Goal: Navigation & Orientation: Find specific page/section

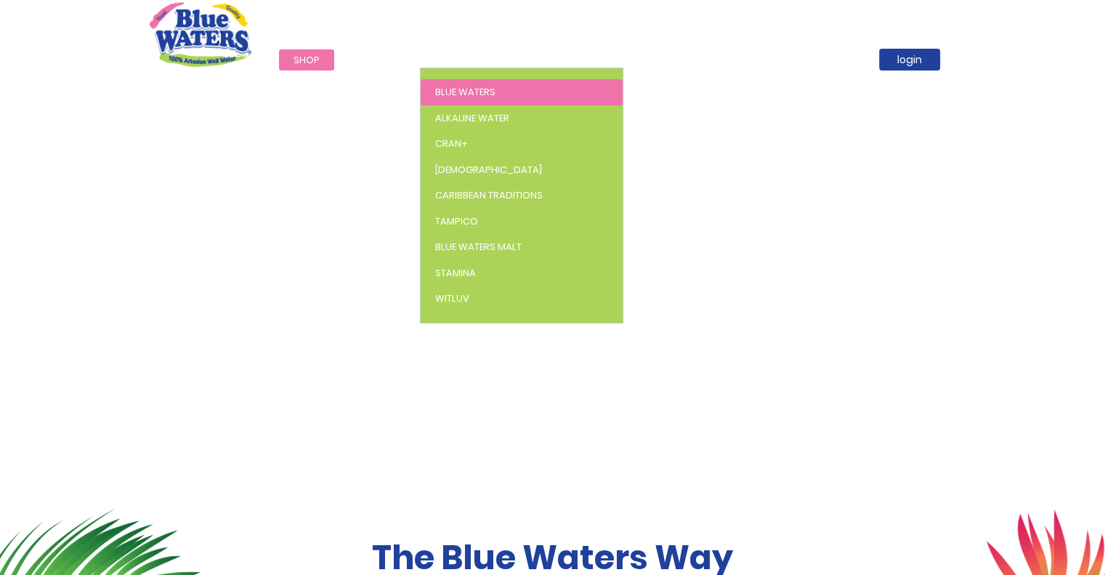
click at [459, 85] on span "Blue Waters" at bounding box center [465, 92] width 60 height 14
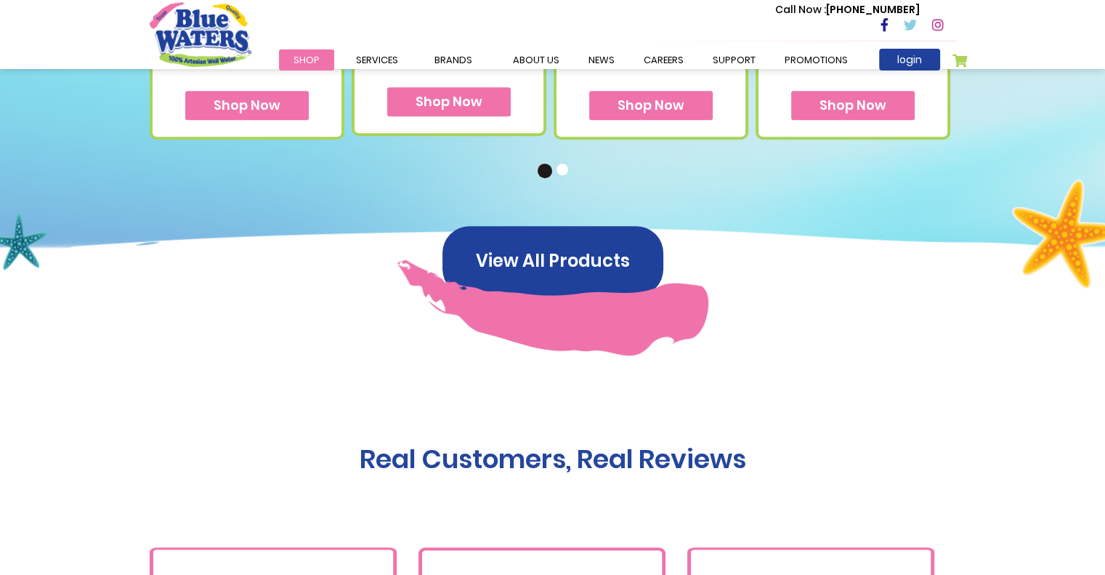
scroll to position [1183, 0]
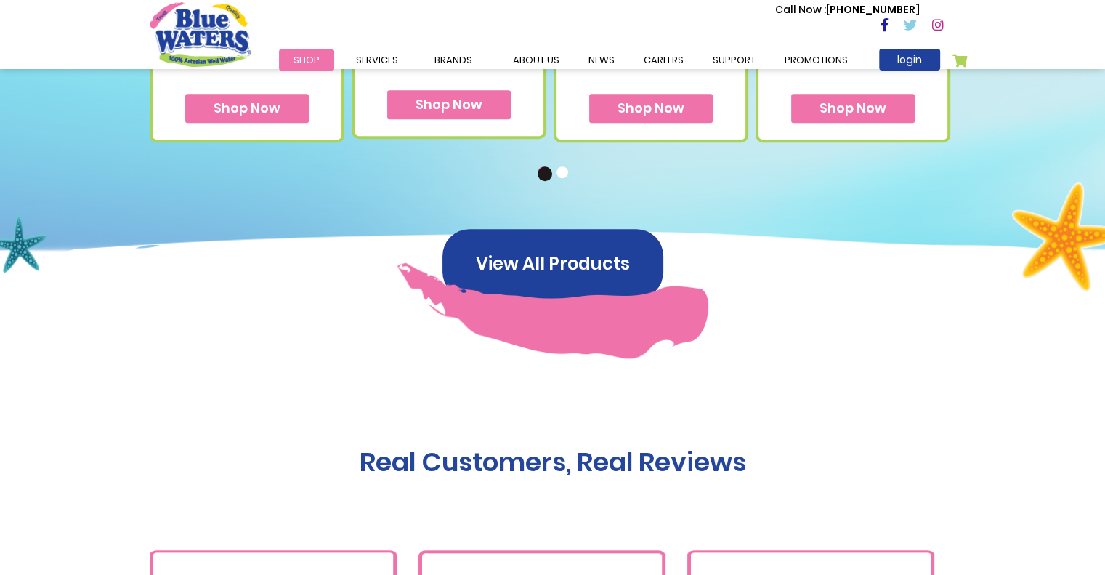
click at [564, 172] on button "2" at bounding box center [564, 173] width 15 height 15
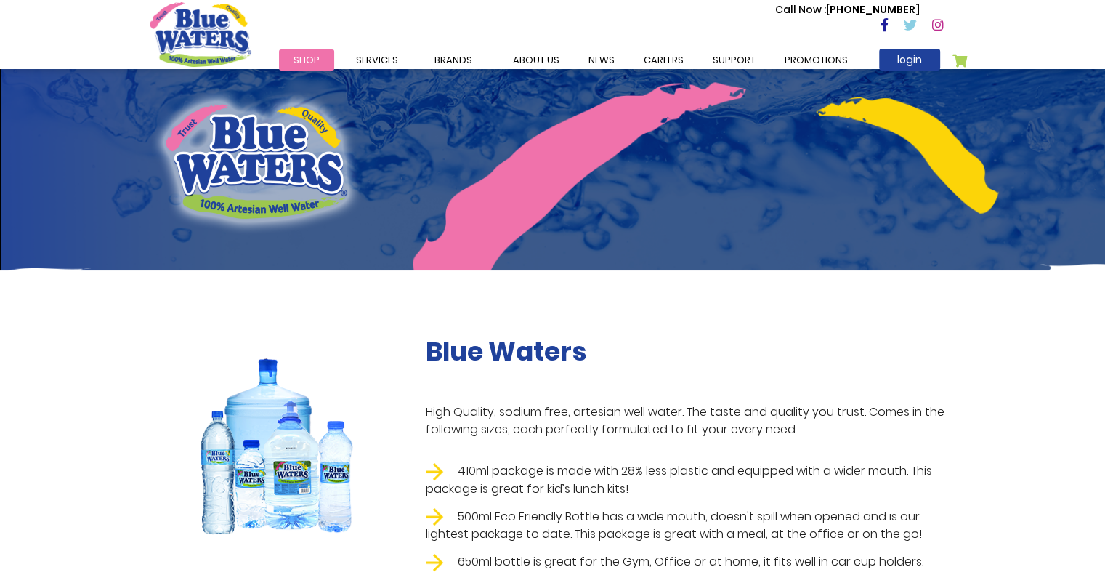
scroll to position [0, 0]
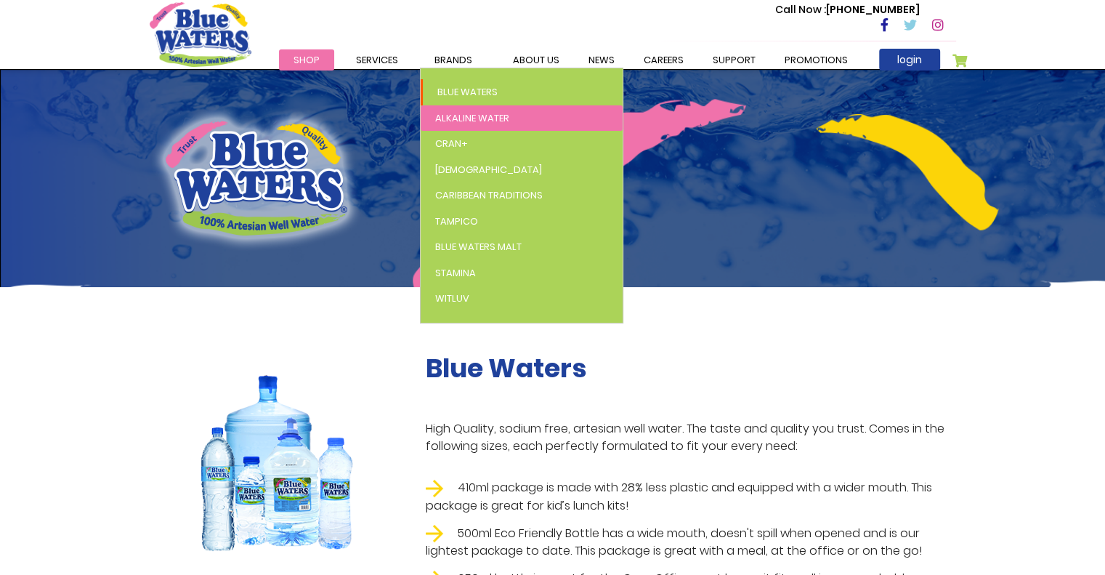
click at [458, 116] on span "Alkaline Water" at bounding box center [472, 118] width 74 height 14
